Goal: Find specific page/section

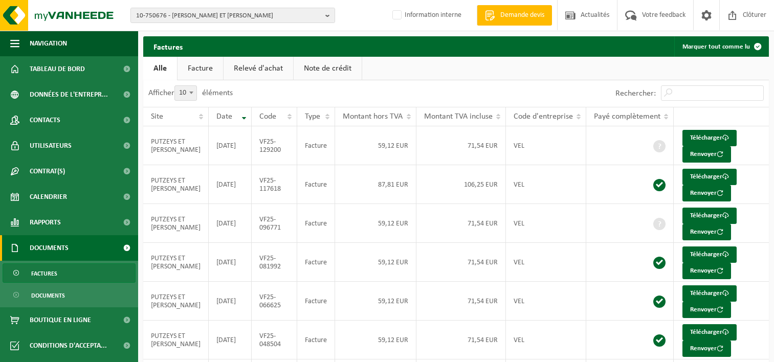
scroll to position [102, 0]
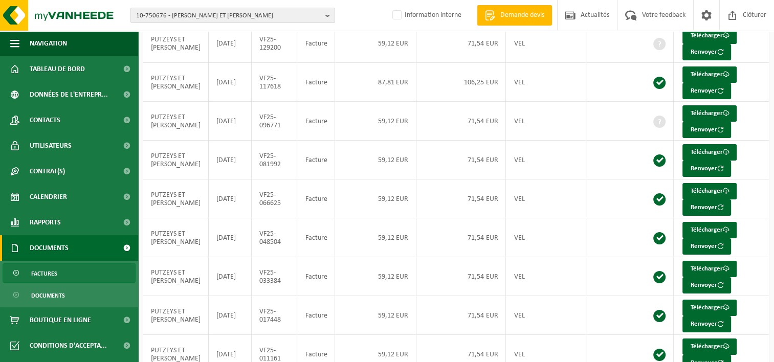
click at [205, 15] on span "10-750676 - PUTZEYS ET MOREAU - AMAY" at bounding box center [228, 15] width 185 height 15
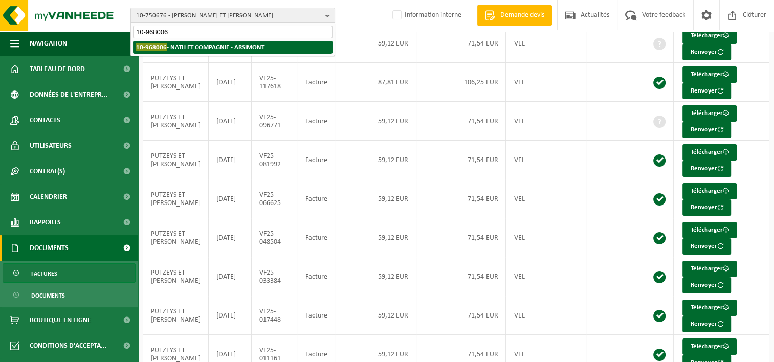
type input "10-968006"
click at [194, 47] on strong "10-968006 - NATH ET COMPAGNIE - ARSIMONT" at bounding box center [200, 47] width 128 height 8
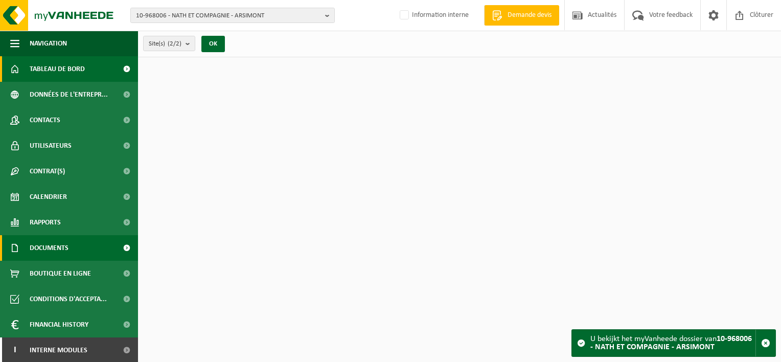
click at [72, 248] on link "Documents" at bounding box center [69, 248] width 138 height 26
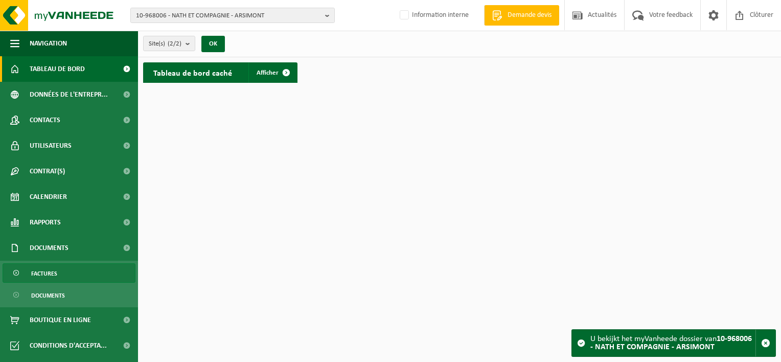
click at [66, 279] on link "Factures" at bounding box center [69, 272] width 133 height 19
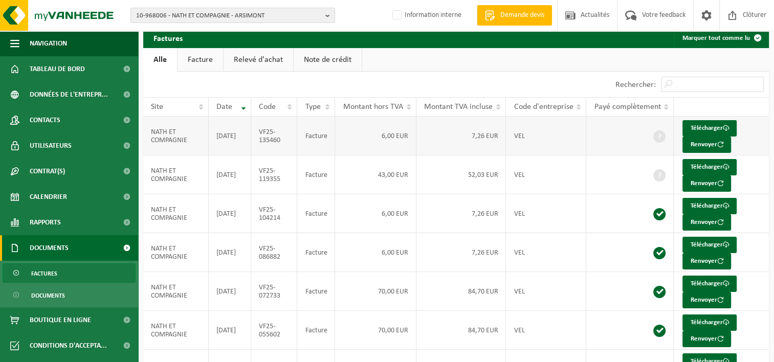
scroll to position [51, 0]
